Goal: Check status: Check status

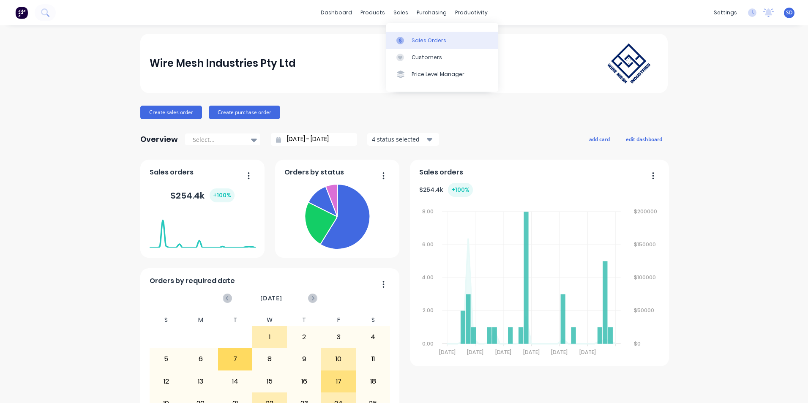
click at [400, 37] on icon at bounding box center [401, 41] width 8 height 8
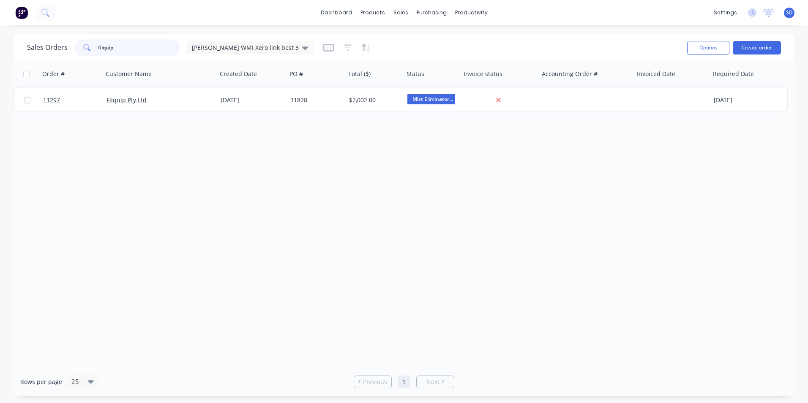
drag, startPoint x: 121, startPoint y: 45, endPoint x: 68, endPoint y: 53, distance: 53.5
click at [68, 53] on div "Sales Orders filquip [PERSON_NAME] WMI Xero link best 3" at bounding box center [170, 47] width 286 height 17
type input "dynaflow"
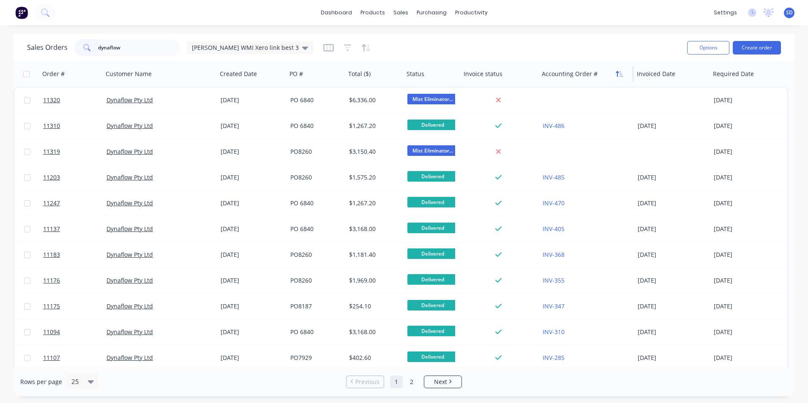
click at [617, 77] on button "button" at bounding box center [620, 74] width 13 height 13
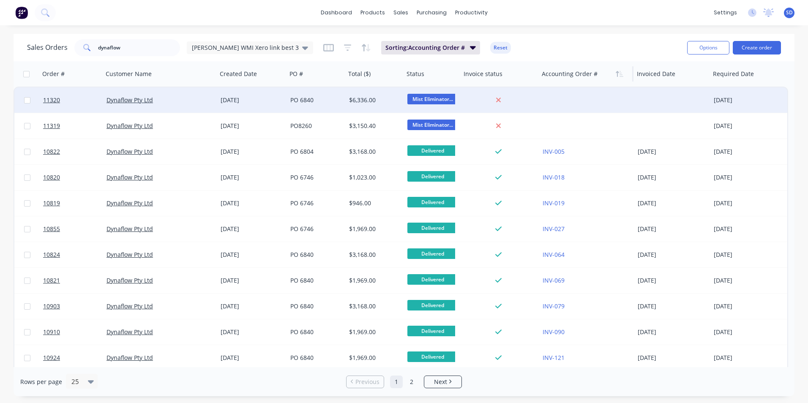
click at [285, 104] on div "[DATE]" at bounding box center [252, 100] width 70 height 25
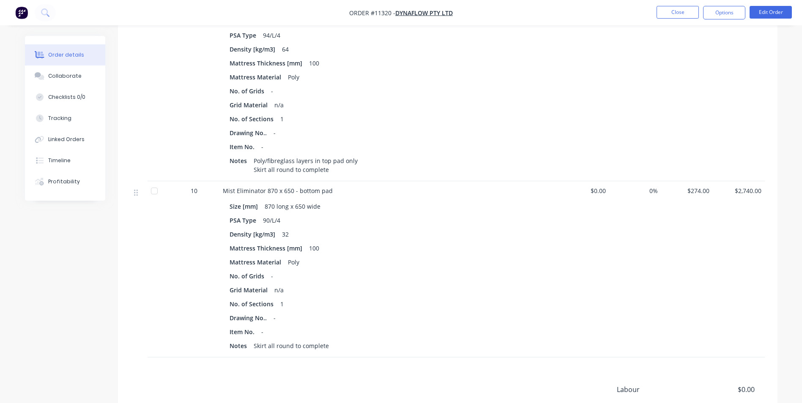
scroll to position [169, 0]
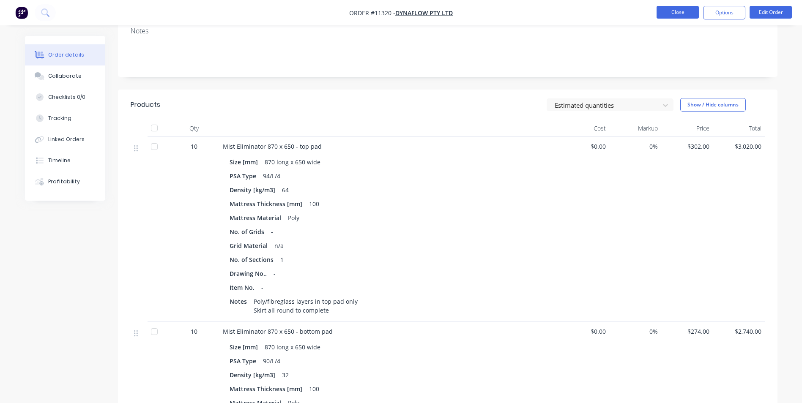
click at [690, 14] on button "Close" at bounding box center [678, 12] width 42 height 13
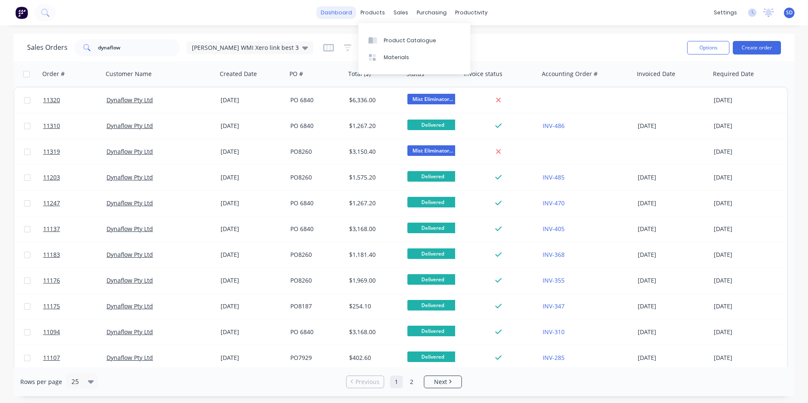
click at [346, 14] on link "dashboard" at bounding box center [337, 12] width 40 height 13
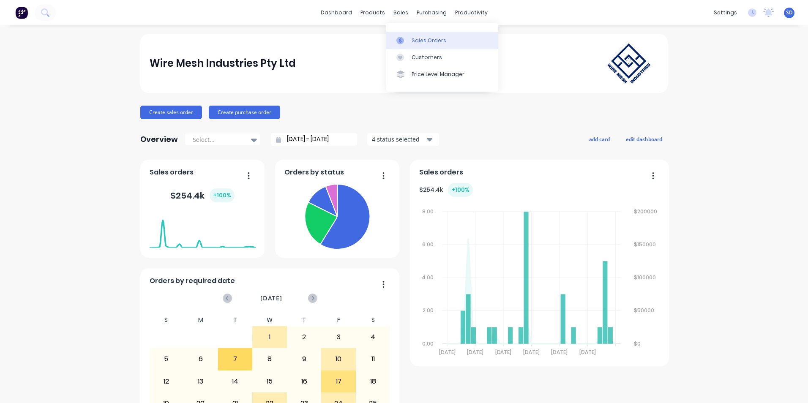
click at [405, 41] on div at bounding box center [403, 41] width 13 height 8
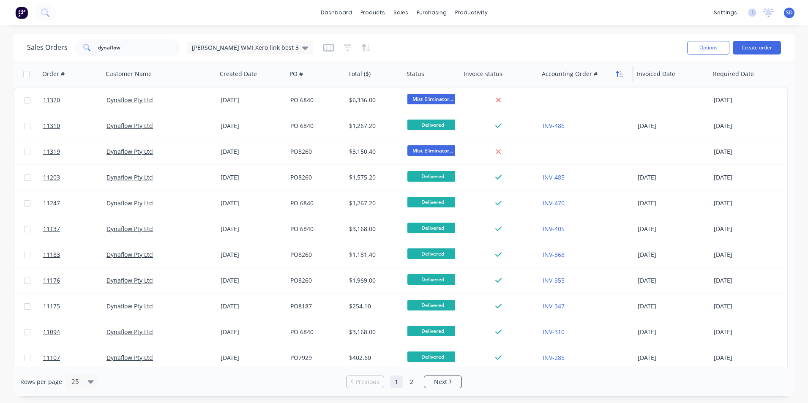
click at [619, 74] on icon "button" at bounding box center [620, 74] width 8 height 7
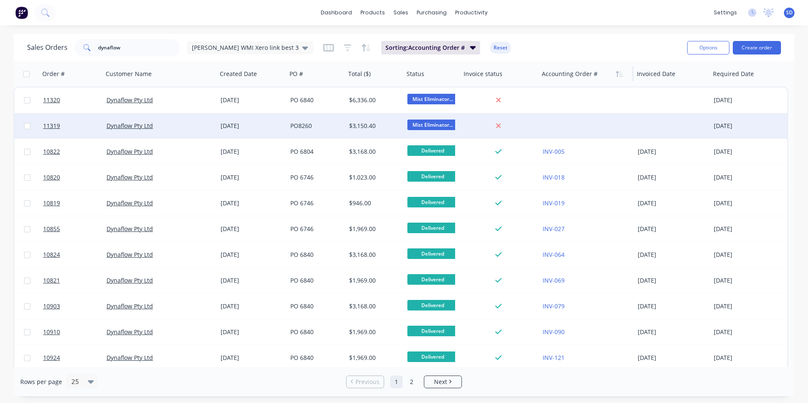
click at [220, 127] on div "[DATE]" at bounding box center [252, 125] width 70 height 25
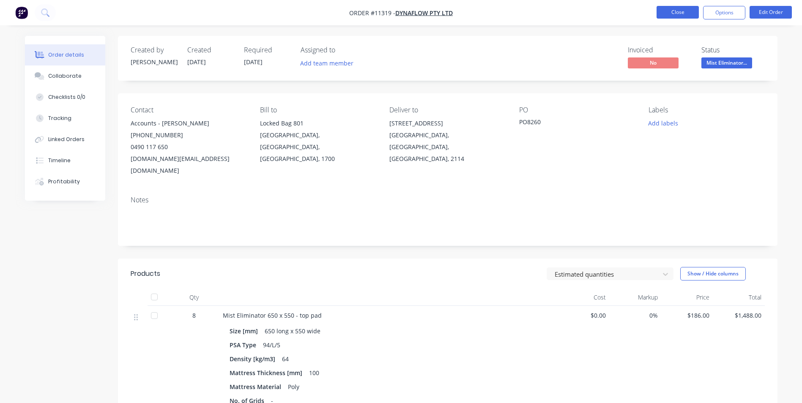
click at [682, 10] on button "Close" at bounding box center [678, 12] width 42 height 13
